Goal: Task Accomplishment & Management: Manage account settings

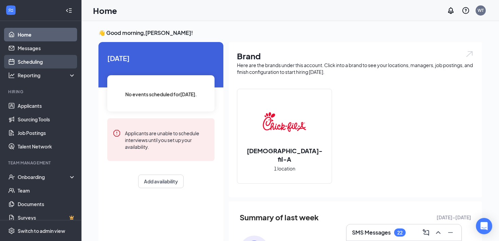
click at [43, 62] on link "Scheduling" at bounding box center [47, 62] width 58 height 14
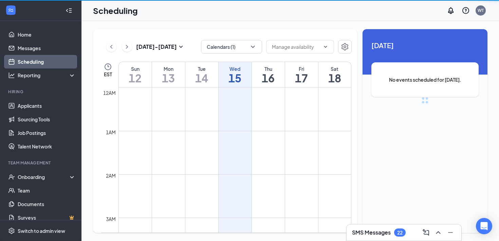
scroll to position [333, 0]
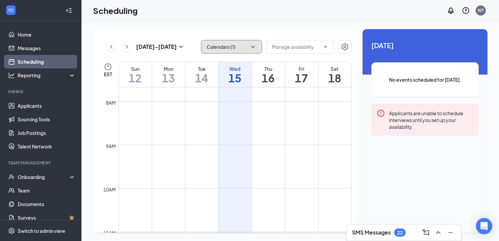
click at [255, 45] on icon "ChevronDown" at bounding box center [252, 46] width 7 height 7
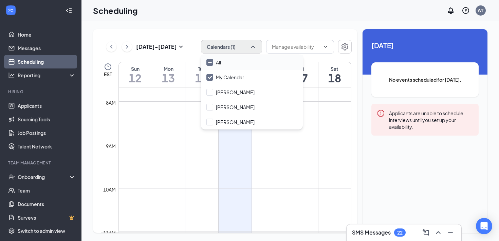
click at [207, 63] on input "All" at bounding box center [213, 62] width 15 height 7
checkbox input "true"
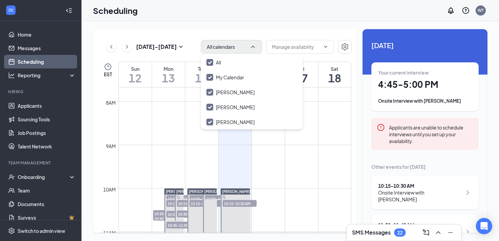
click at [196, 18] on div "Scheduling WT" at bounding box center [289, 10] width 417 height 21
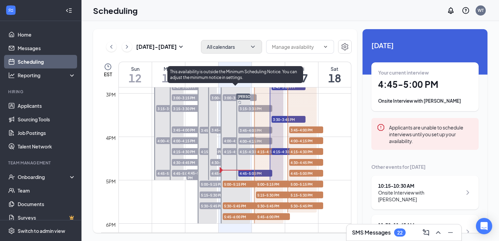
scroll to position [647, 0]
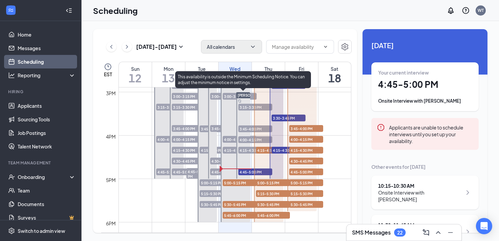
click at [247, 174] on span "4:45-5:00 PM" at bounding box center [255, 172] width 34 height 7
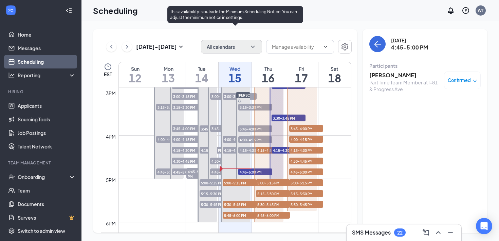
click at [231, 170] on div at bounding box center [235, 124] width 30 height 195
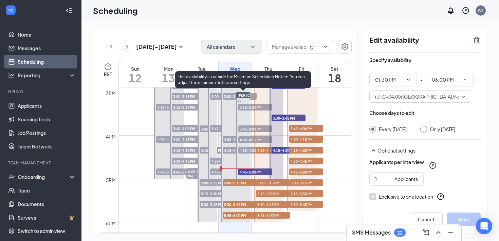
click at [248, 171] on span "4:45-5:00 PM" at bounding box center [255, 172] width 34 height 7
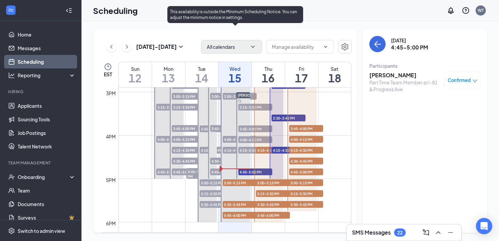
click at [239, 183] on span "5:00-5:15 PM" at bounding box center [240, 182] width 34 height 7
click at [229, 183] on span "5:00-5:15 PM" at bounding box center [240, 182] width 34 height 7
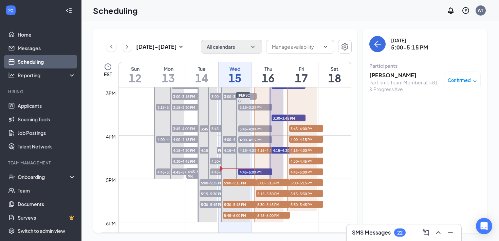
click at [388, 238] on div "SMS Messages 22" at bounding box center [403, 233] width 115 height 16
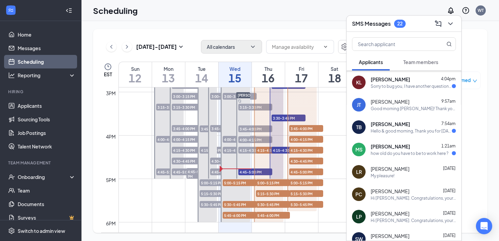
scroll to position [26, 0]
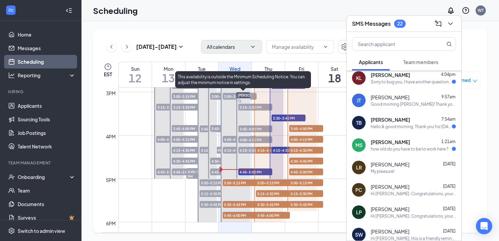
click at [247, 173] on span "4:45-5:00 PM" at bounding box center [255, 172] width 34 height 7
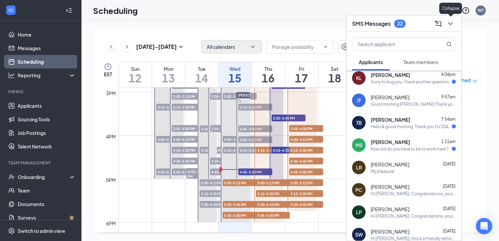
click at [452, 24] on icon "ChevronDown" at bounding box center [450, 24] width 8 height 8
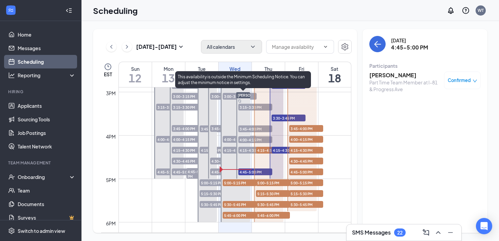
click at [245, 171] on span "4:45-5:00 PM" at bounding box center [255, 172] width 34 height 7
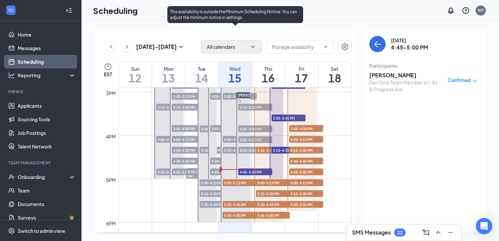
click at [227, 183] on span "5:00-5:15 PM" at bounding box center [240, 182] width 34 height 7
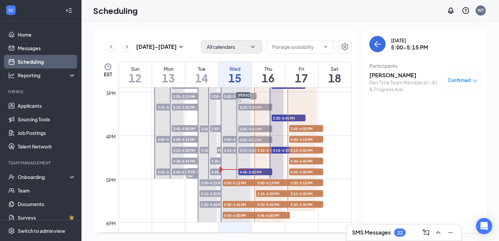
click at [413, 75] on h3 "[PERSON_NAME]" at bounding box center [404, 75] width 71 height 7
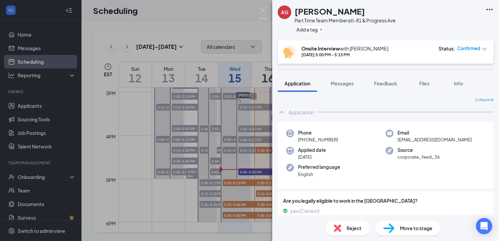
drag, startPoint x: 361, startPoint y: 13, endPoint x: 293, endPoint y: 13, distance: 68.5
click at [293, 13] on div "AG [PERSON_NAME] Part Time Team Member at I-81 & Progress Ave Add a tag" at bounding box center [336, 20] width 118 height 30
copy h1 "[PERSON_NAME]"
click at [247, 27] on div "AG [PERSON_NAME] Part Time Team Member at I-81 & Progress Ave Add a tag Onsite …" at bounding box center [249, 120] width 499 height 241
click at [264, 11] on img at bounding box center [262, 13] width 8 height 13
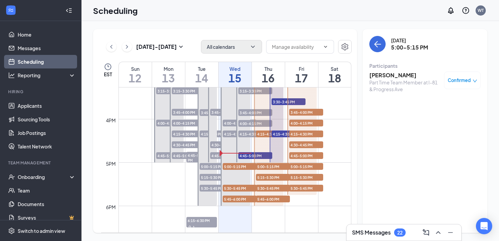
scroll to position [671, 0]
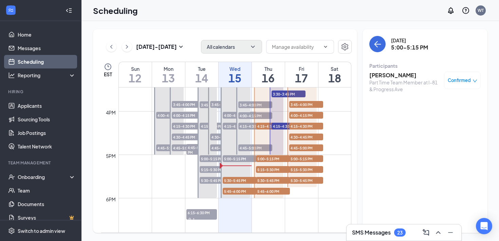
click at [368, 232] on h3 "SMS Messages" at bounding box center [371, 232] width 39 height 7
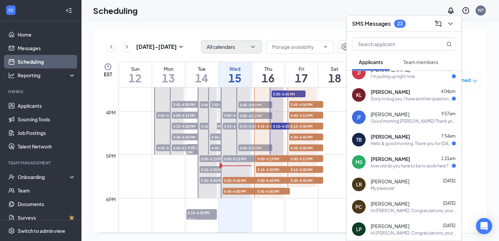
scroll to position [0, 0]
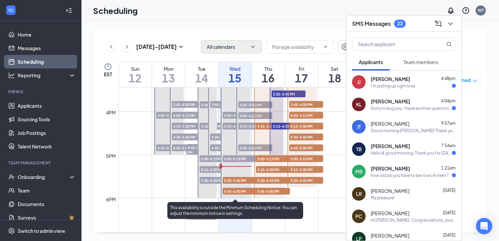
click at [246, 159] on span "5:00-5:15 PM" at bounding box center [240, 158] width 34 height 7
click at [244, 159] on span "5:00-5:15 PM" at bounding box center [240, 158] width 34 height 7
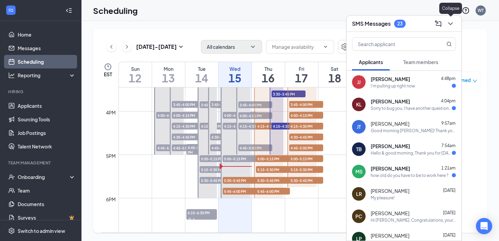
click at [448, 27] on icon "ChevronDown" at bounding box center [450, 24] width 8 height 8
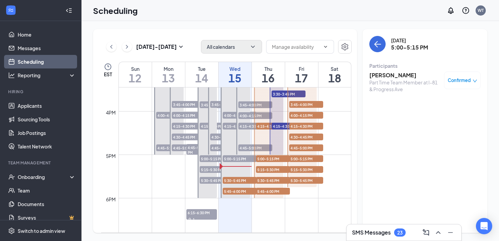
click at [396, 78] on h3 "[PERSON_NAME]" at bounding box center [404, 75] width 71 height 7
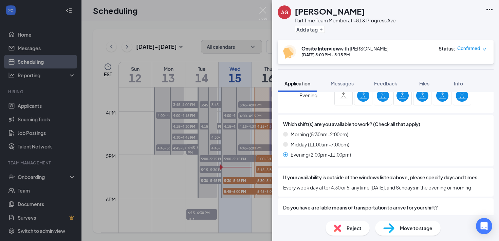
scroll to position [566, 0]
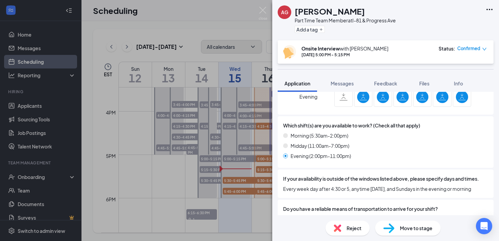
click at [130, 125] on div "AG [PERSON_NAME] Part Time Team Member at I-81 & Progress Ave Add a tag Onsite …" at bounding box center [249, 120] width 499 height 241
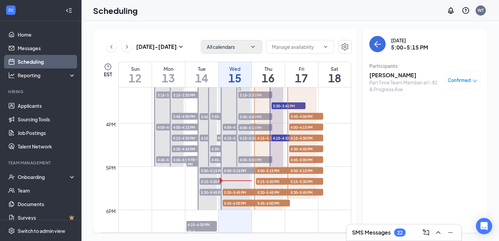
scroll to position [671, 0]
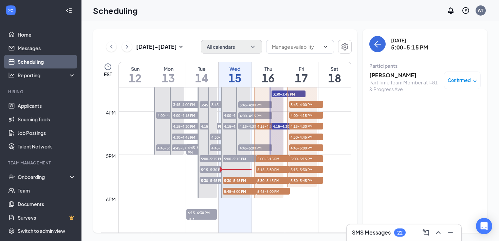
click at [377, 234] on h3 "SMS Messages" at bounding box center [371, 232] width 39 height 7
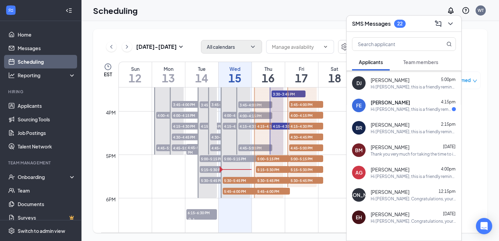
scroll to position [272, 0]
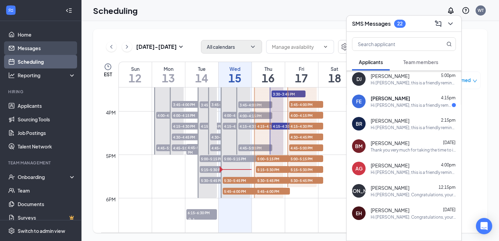
click at [46, 45] on link "Messages" at bounding box center [47, 48] width 58 height 14
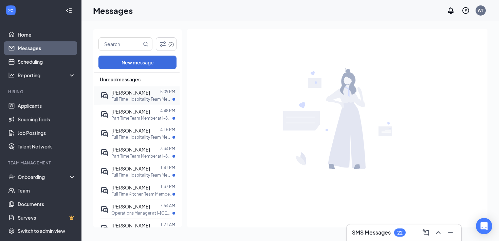
click at [129, 93] on span "[PERSON_NAME]" at bounding box center [130, 93] width 39 height 6
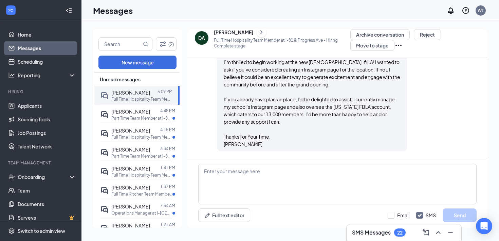
scroll to position [771, 0]
click at [128, 116] on p "Part Time Team Member at I-81 & Progress Ave" at bounding box center [141, 118] width 61 height 6
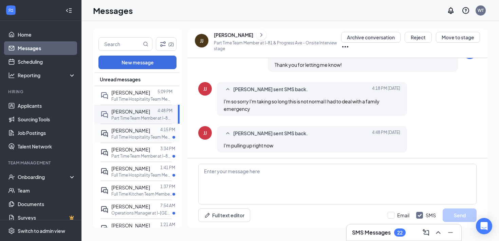
scroll to position [238, 0]
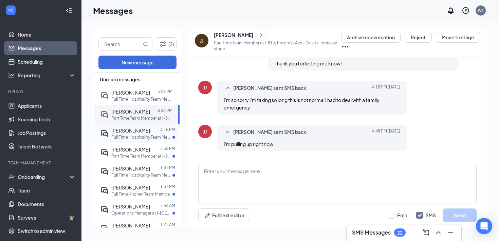
click at [129, 131] on span "[PERSON_NAME]" at bounding box center [130, 131] width 39 height 6
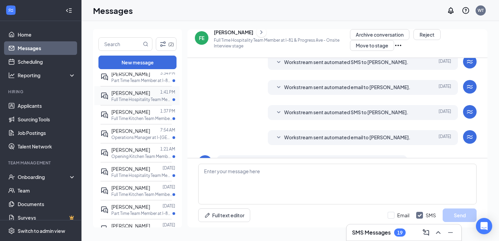
scroll to position [83, 0]
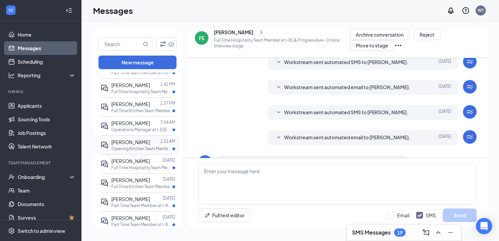
click at [133, 150] on p "Opening Kitchen Team Member- Full Time at I-[GEOGRAPHIC_DATA]" at bounding box center [141, 149] width 61 height 6
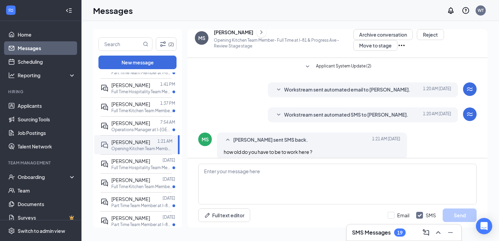
scroll to position [51, 0]
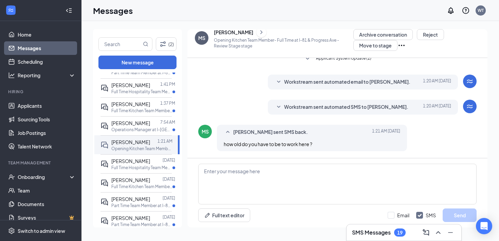
click at [277, 132] on span "[PERSON_NAME] sent SMS back." at bounding box center [270, 132] width 75 height 8
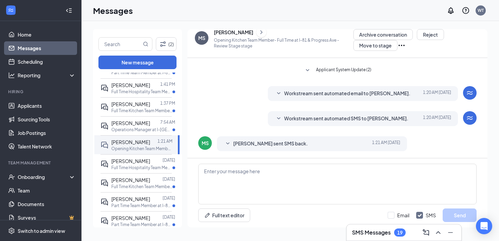
scroll to position [40, 0]
click at [35, 105] on link "Applicants" at bounding box center [47, 106] width 58 height 14
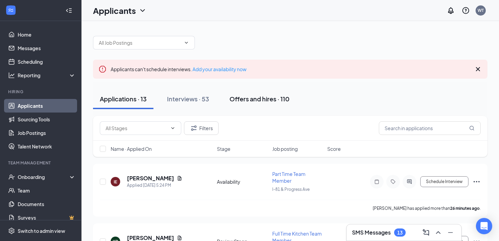
click at [273, 103] on button "Offers and hires · 110" at bounding box center [260, 99] width 74 height 20
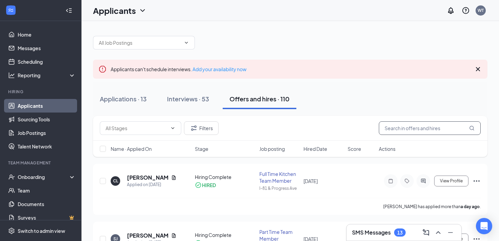
click at [391, 133] on input "text" at bounding box center [430, 128] width 102 height 14
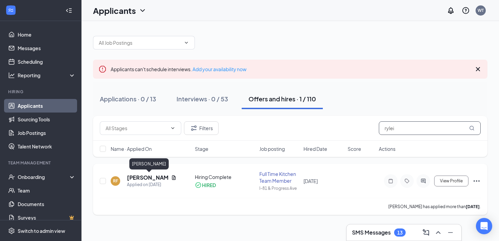
type input "rylei"
click at [157, 177] on h5 "[PERSON_NAME]" at bounding box center [147, 177] width 41 height 7
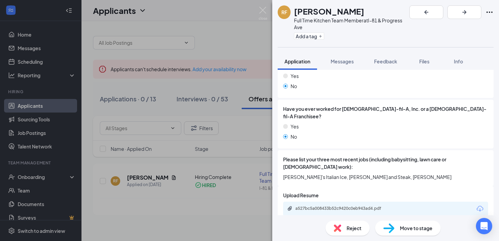
scroll to position [257, 0]
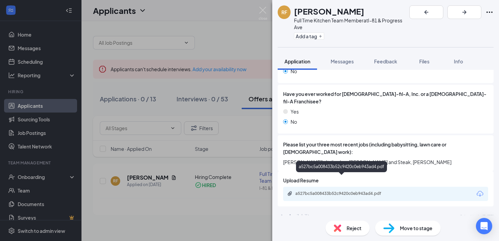
click at [349, 191] on div "a527bc5a008433b52c9420c0eb943ad4.pdf" at bounding box center [342, 193] width 95 height 5
